Goal: Find contact information: Find contact information

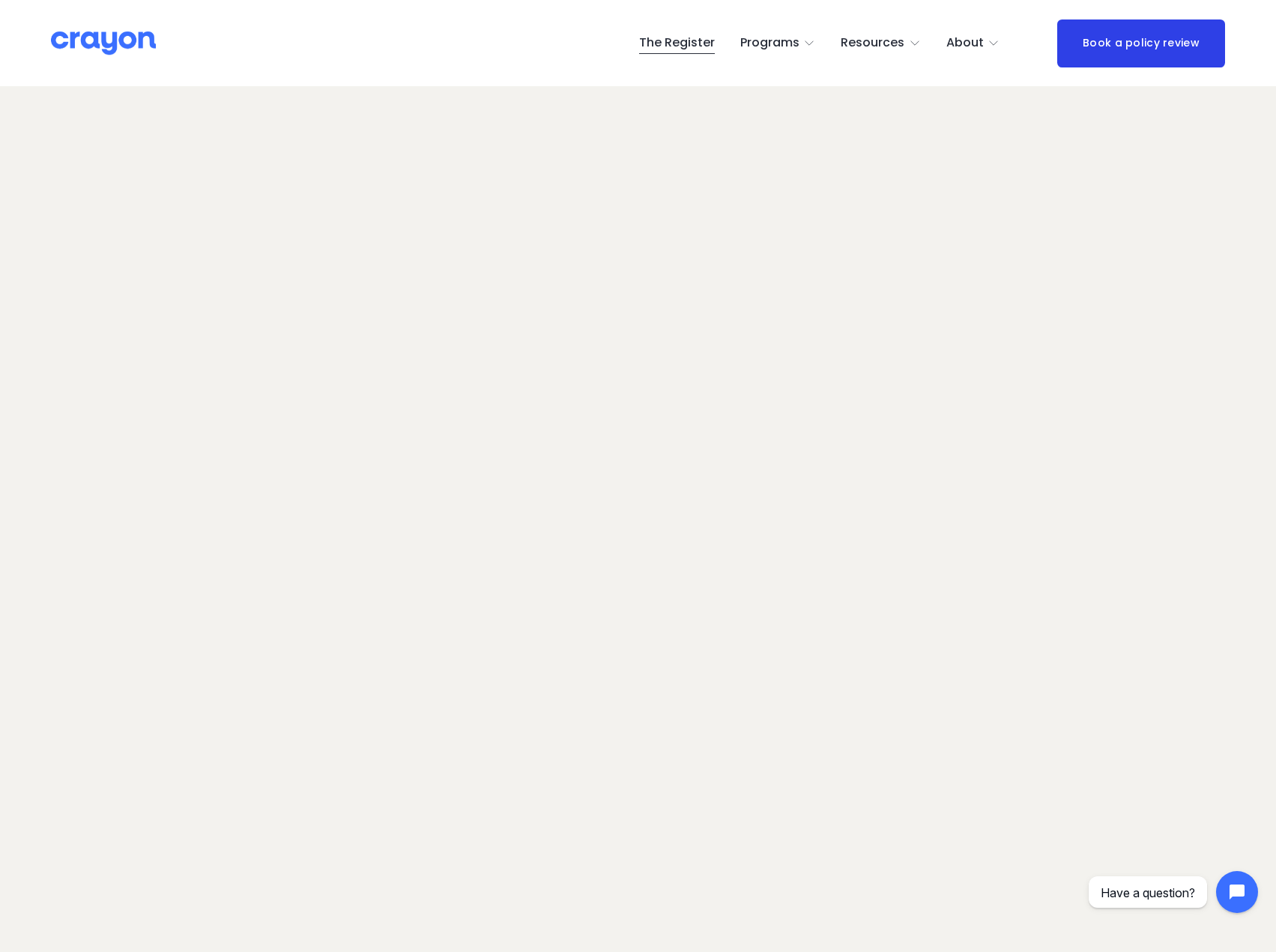
click at [0, 0] on span "About Us" at bounding box center [0, 0] width 0 height 0
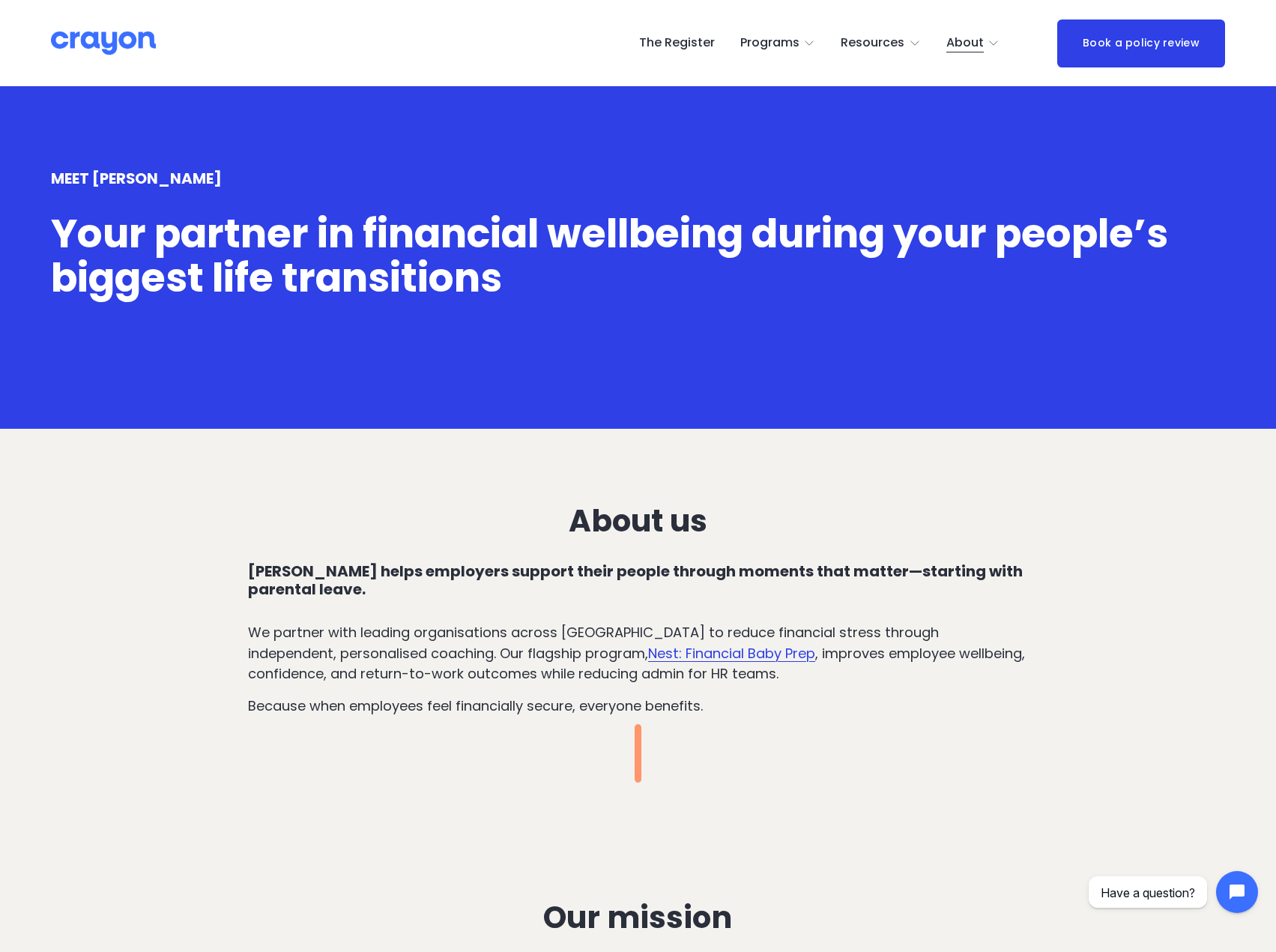
click at [695, 43] on link "The Register" at bounding box center [677, 44] width 76 height 24
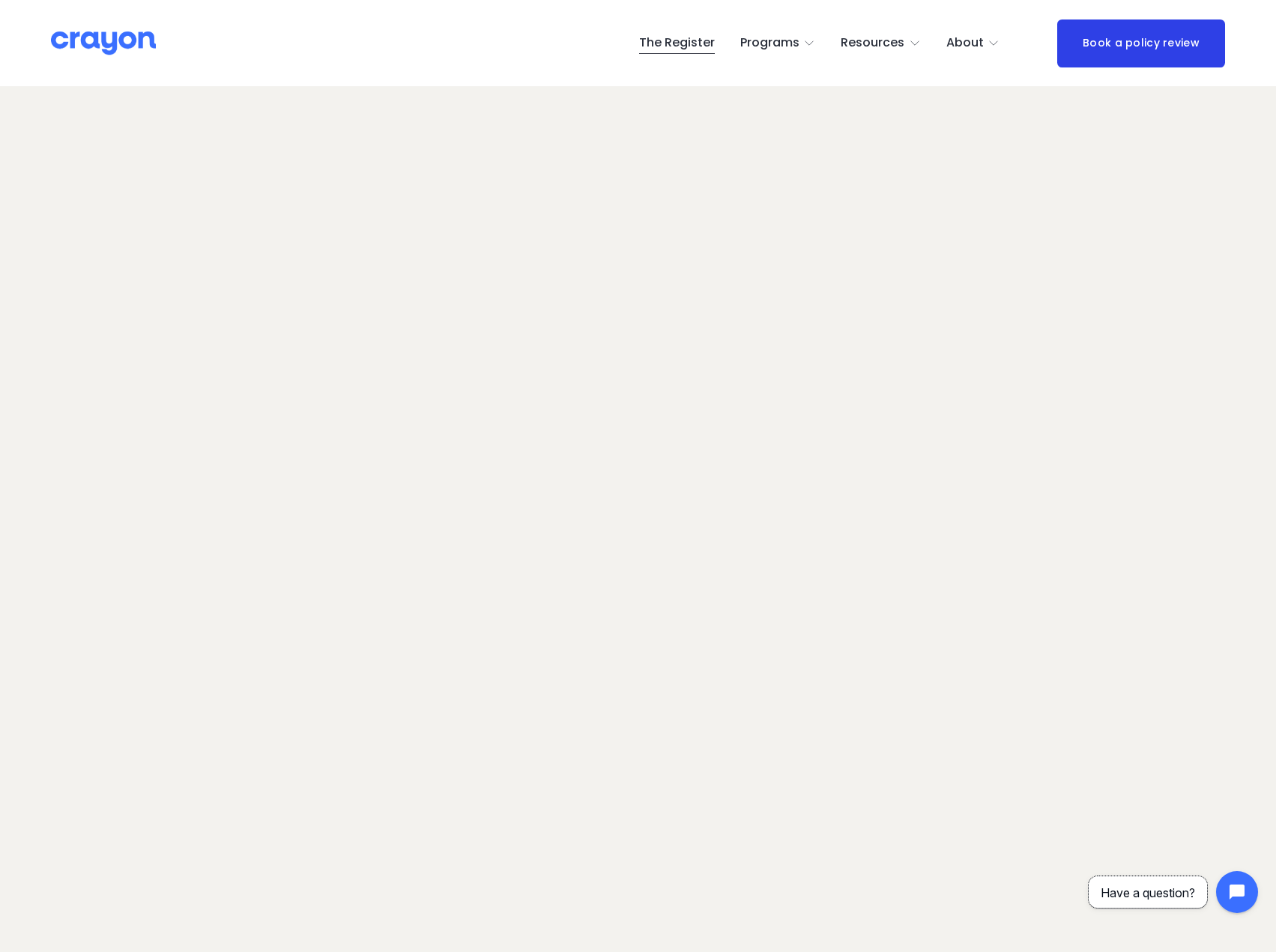
click at [1166, 893] on span "Have a question?" at bounding box center [1148, 892] width 94 height 15
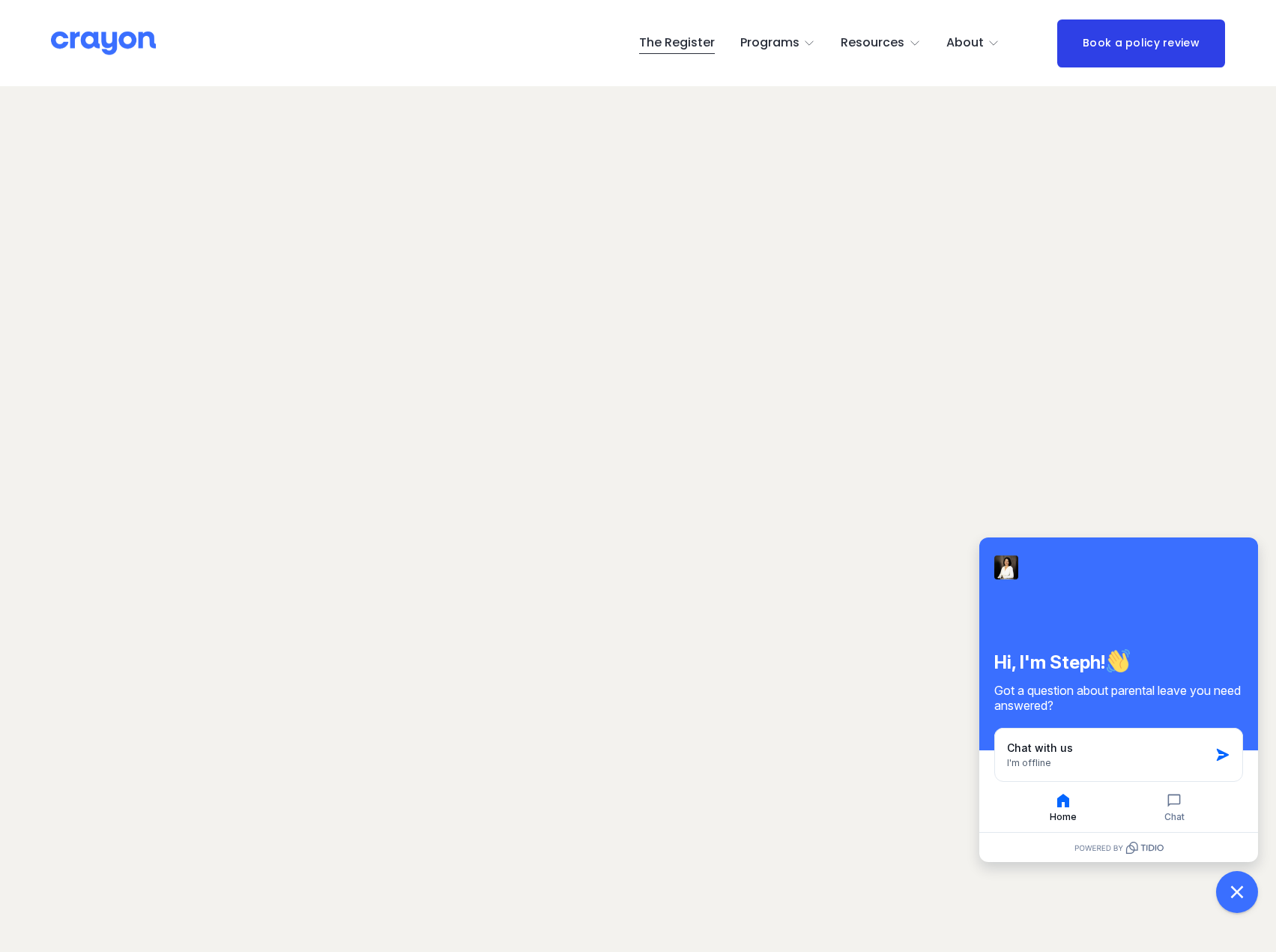
click at [995, 45] on use "folder dropdown" at bounding box center [993, 43] width 7 height 4
click at [0, 0] on span "Contact Us" at bounding box center [0, 0] width 0 height 0
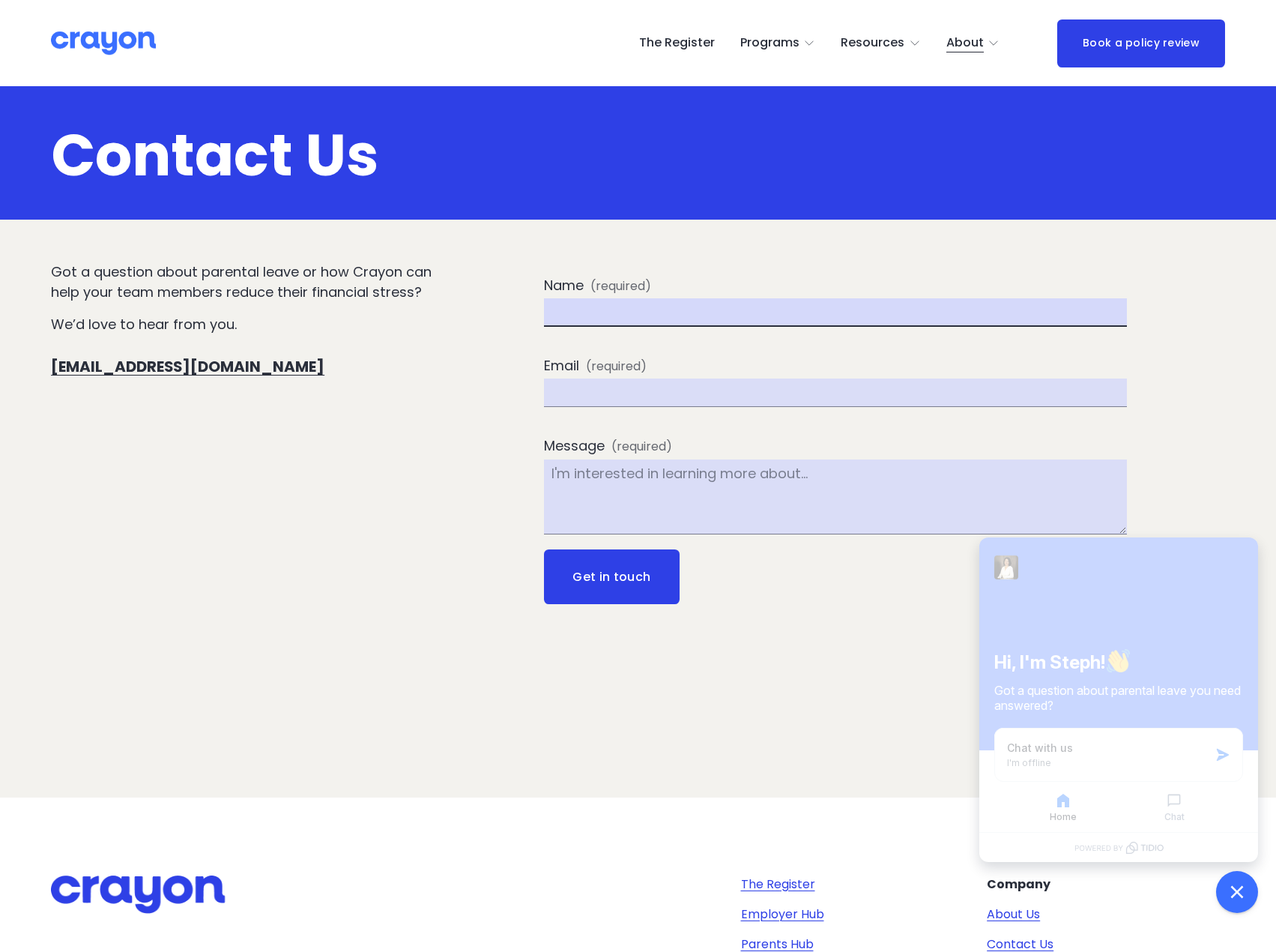
click at [617, 308] on input "Name (required)" at bounding box center [835, 312] width 583 height 28
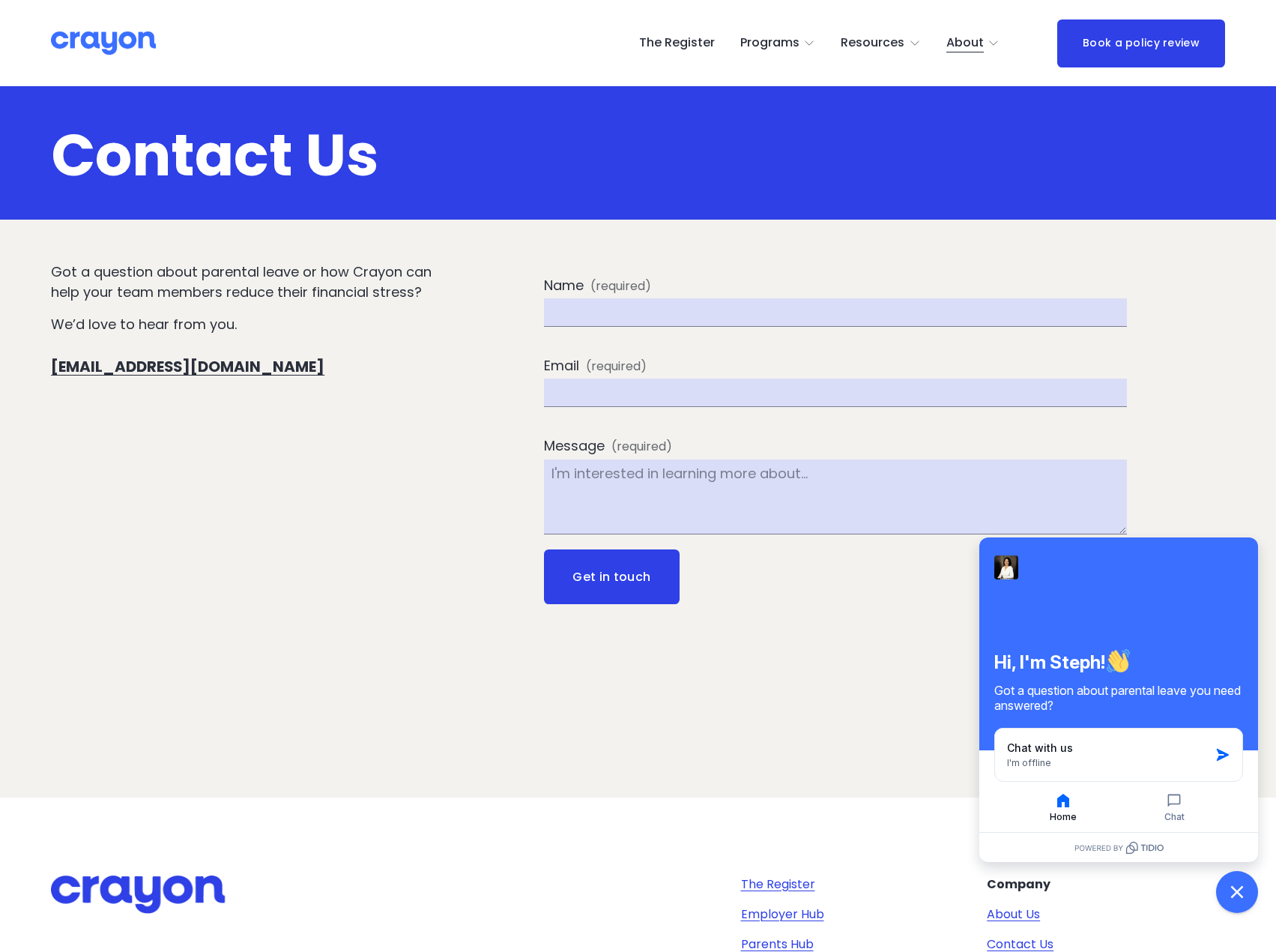
drag, startPoint x: 343, startPoint y: 538, endPoint x: 192, endPoint y: 440, distance: 180.0
click at [341, 537] on div "Got a question about parental leave or how Crayon can help your team members re…" at bounding box center [638, 508] width 1276 height 494
drag, startPoint x: 227, startPoint y: 366, endPoint x: 47, endPoint y: 363, distance: 180.0
click at [47, 363] on div "Got a question about parental leave or how Crayon can help your team members re…" at bounding box center [638, 508] width 1276 height 494
copy span "hello@gocrayon.com"
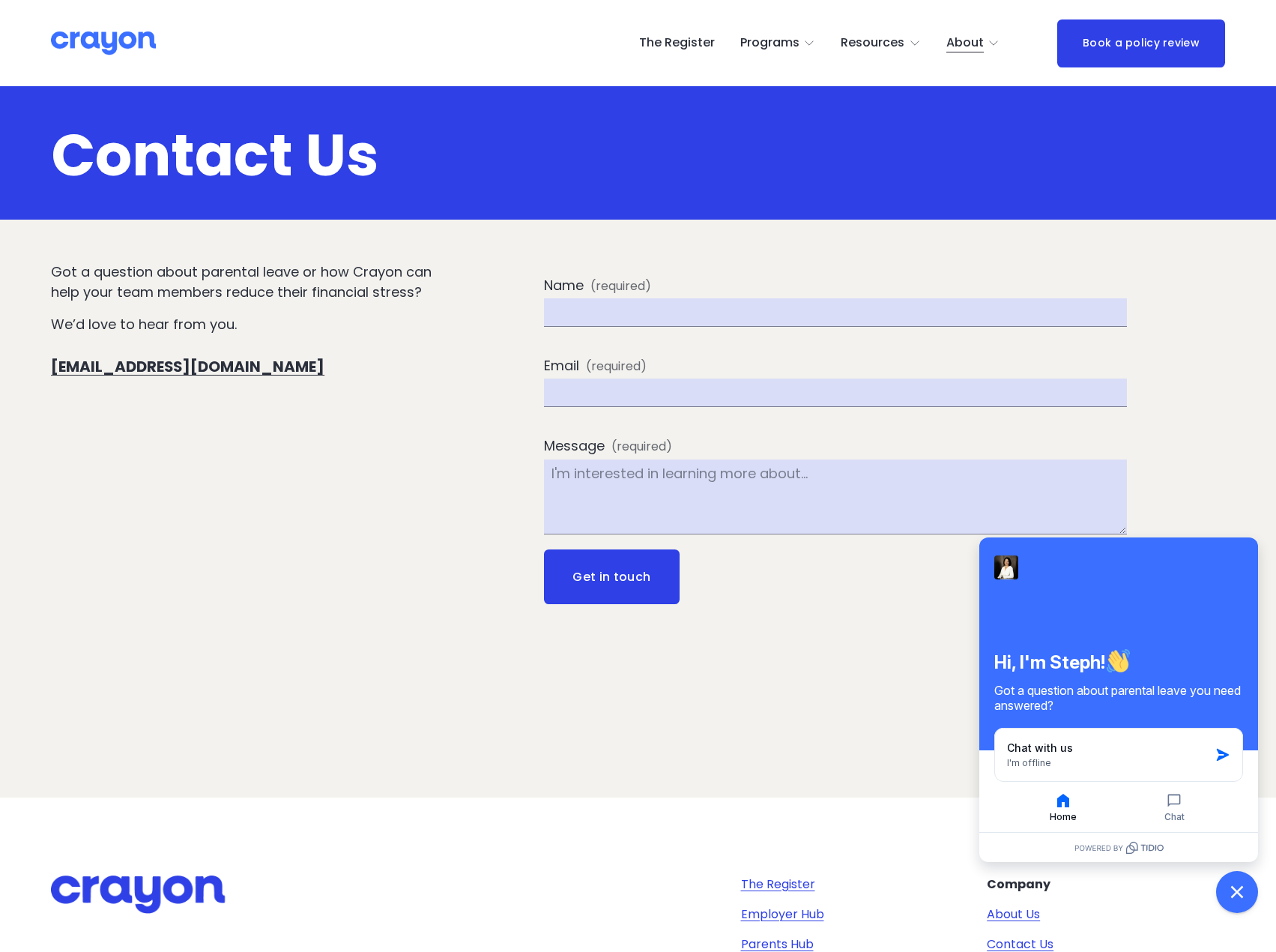
click at [1128, 937] on div "Company About Us Contact Us Privacy Policy Terms of Use" at bounding box center [1106, 944] width 239 height 138
click at [693, 44] on link "The Register" at bounding box center [677, 44] width 76 height 24
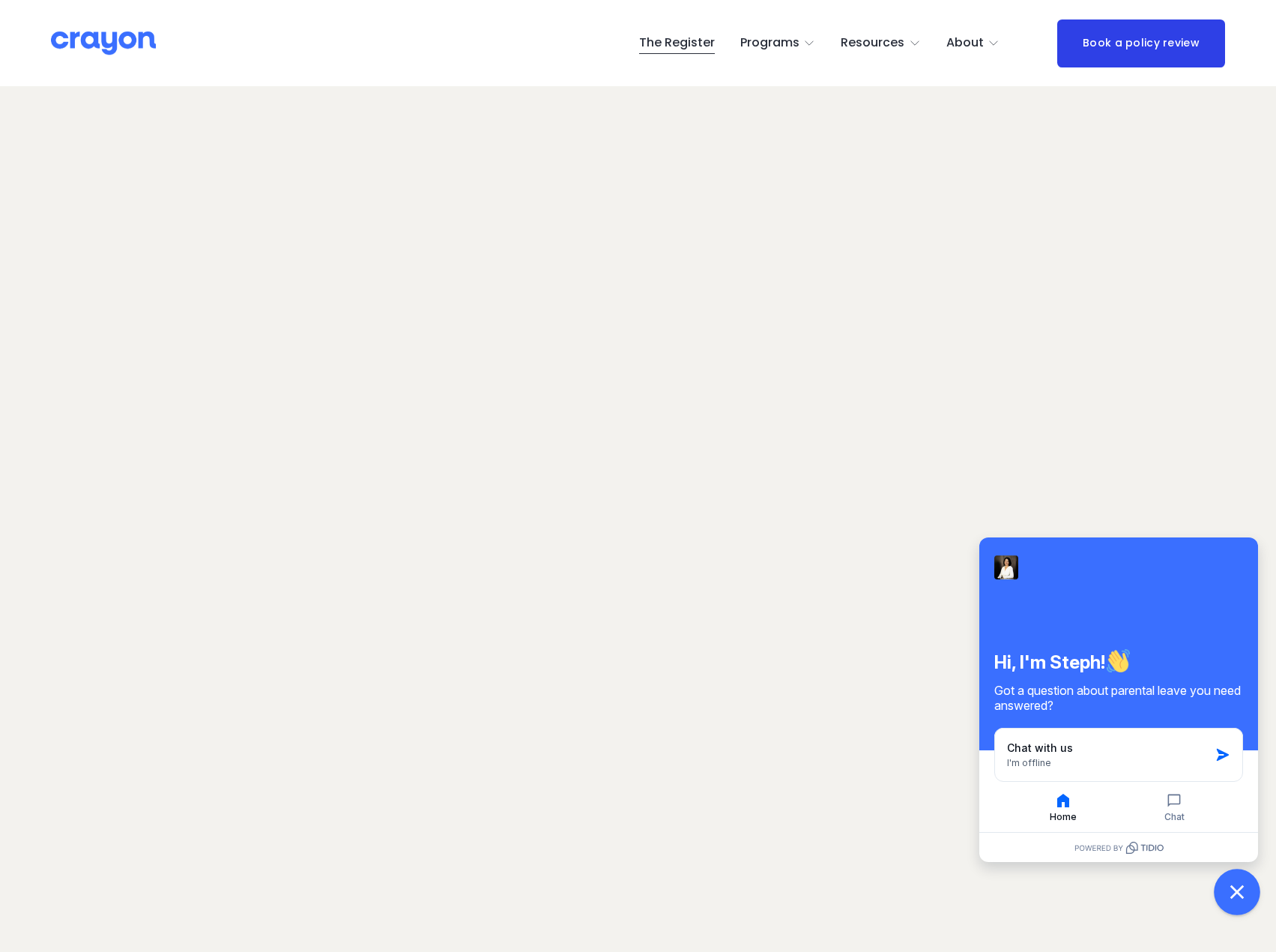
click at [1234, 894] on icon "Close chat widget" at bounding box center [1237, 892] width 14 height 14
